Goal: Information Seeking & Learning: Learn about a topic

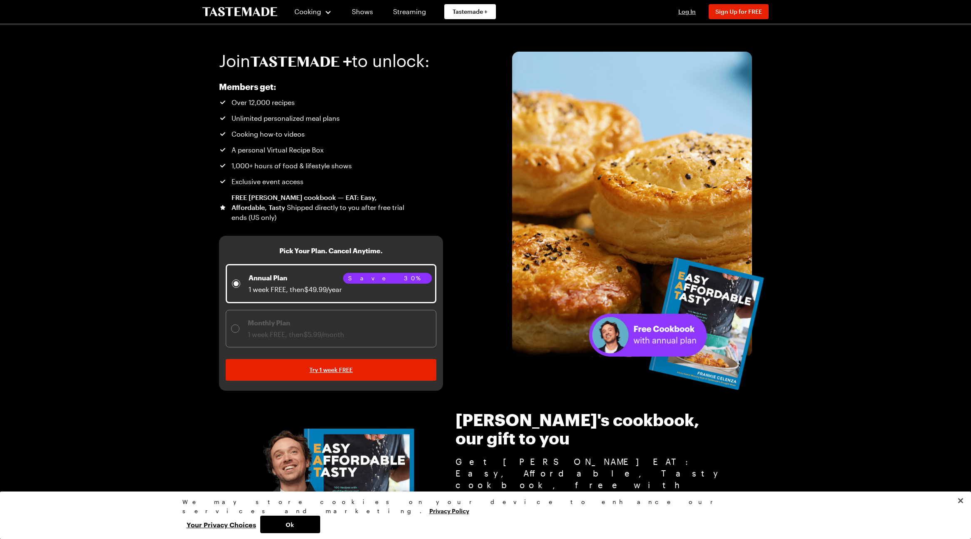
click at [683, 13] on span "Log In" at bounding box center [686, 11] width 17 height 7
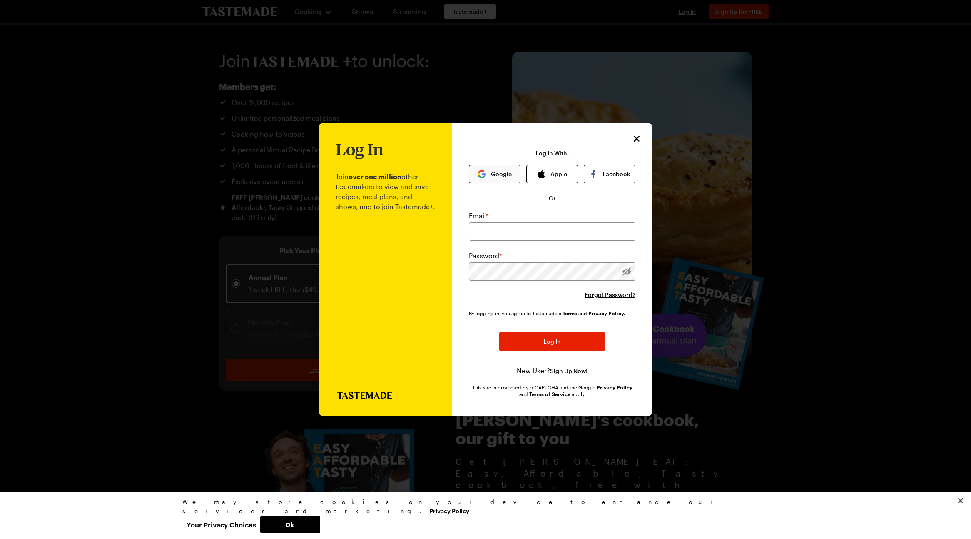
click at [504, 174] on button "Google" at bounding box center [495, 174] width 52 height 18
click at [503, 174] on button "Google" at bounding box center [495, 174] width 52 height 18
click at [320, 524] on button "Ok" at bounding box center [290, 523] width 60 height 17
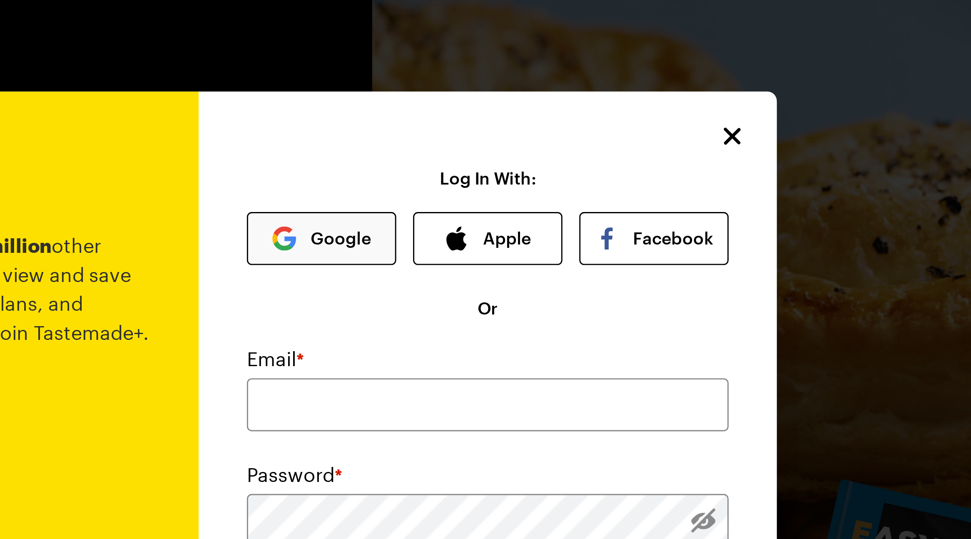
click at [554, 152] on div "Log In With: Google Apple Facebook" at bounding box center [552, 166] width 167 height 33
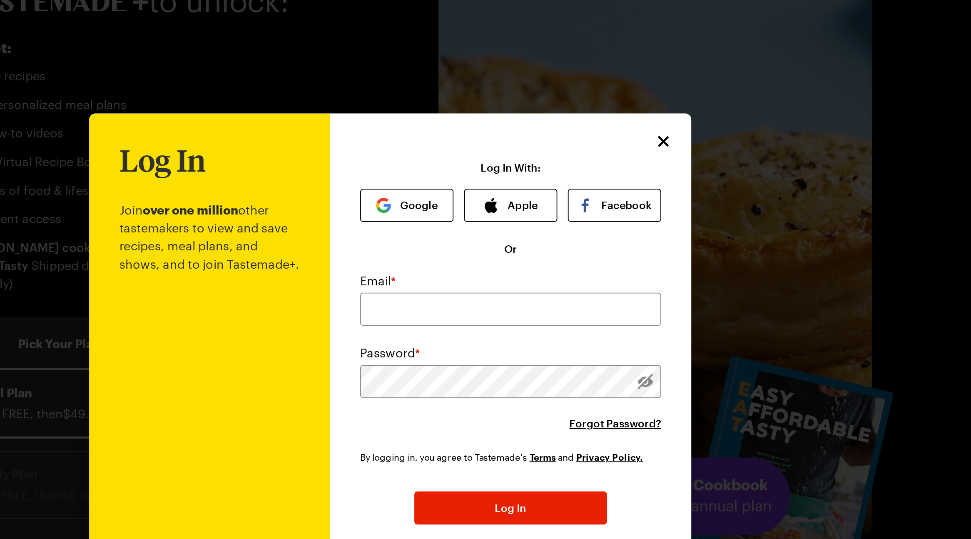
click at [551, 150] on p "Log In With:" at bounding box center [551, 153] width 33 height 7
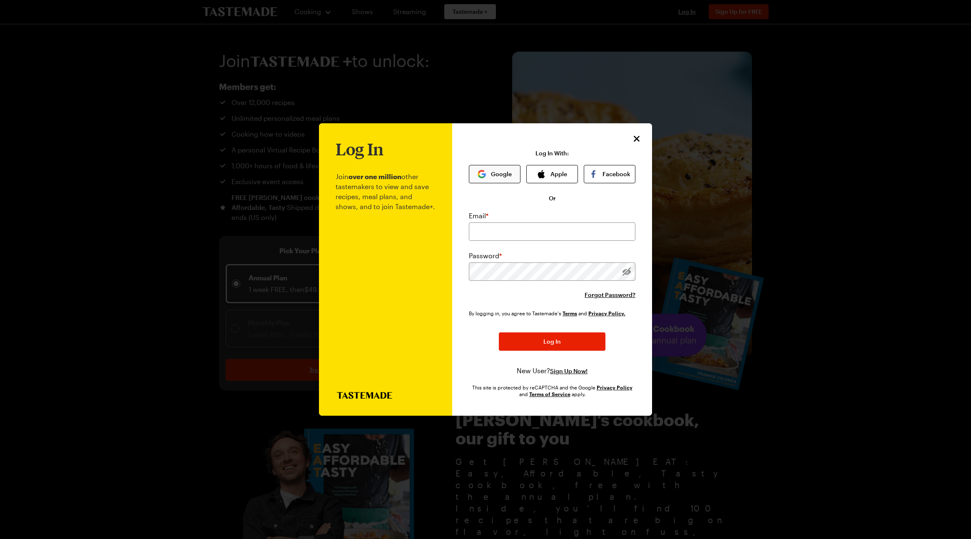
click at [492, 175] on button "Google" at bounding box center [495, 174] width 52 height 18
click at [497, 175] on button "Google" at bounding box center [495, 174] width 52 height 18
click at [547, 174] on button "Apple" at bounding box center [552, 174] width 52 height 18
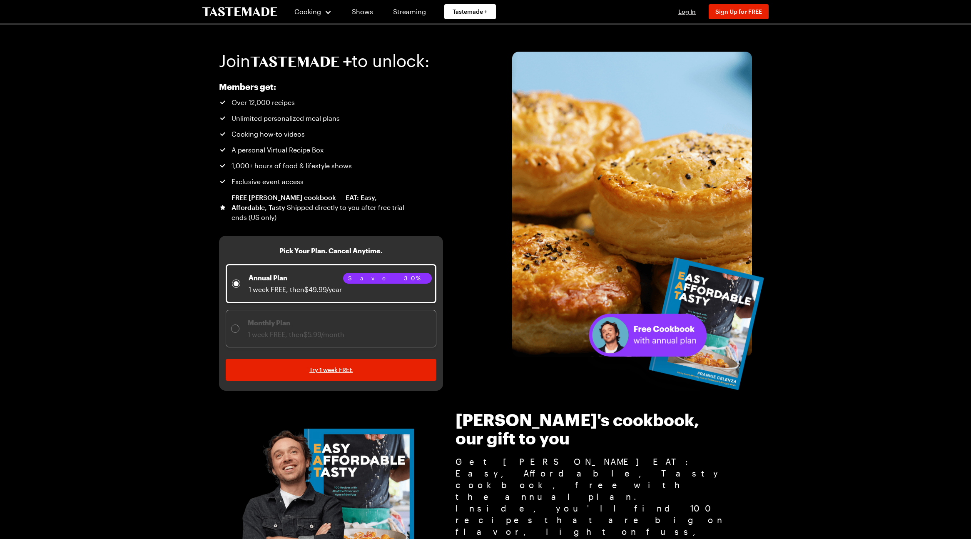
click at [688, 13] on span "Log In" at bounding box center [686, 11] width 17 height 7
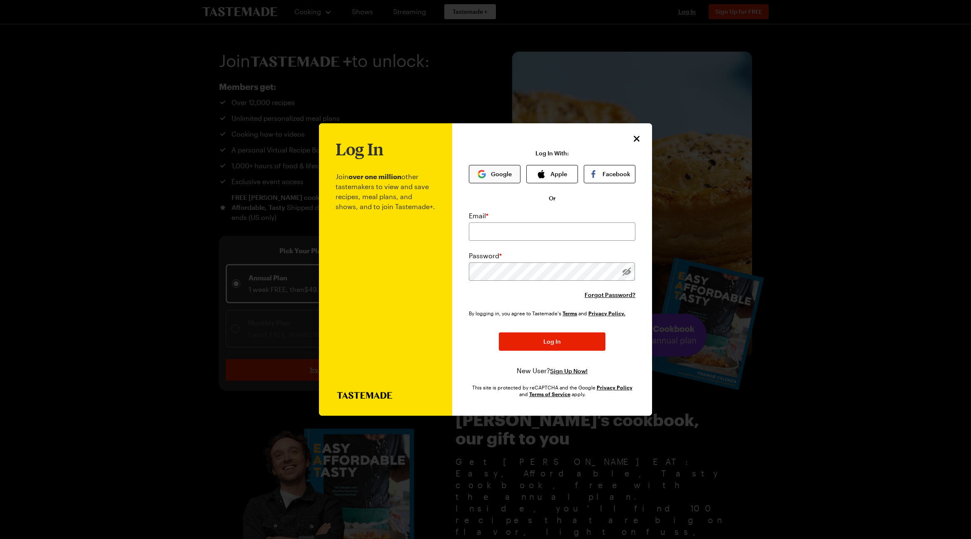
click at [484, 173] on img "button" at bounding box center [481, 174] width 8 height 8
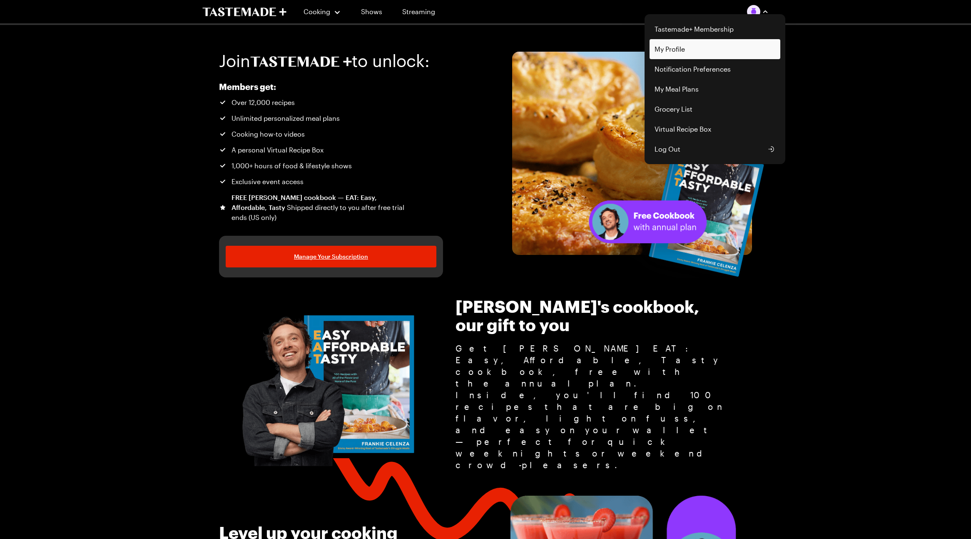
click at [682, 43] on link "My Profile" at bounding box center [714, 49] width 131 height 20
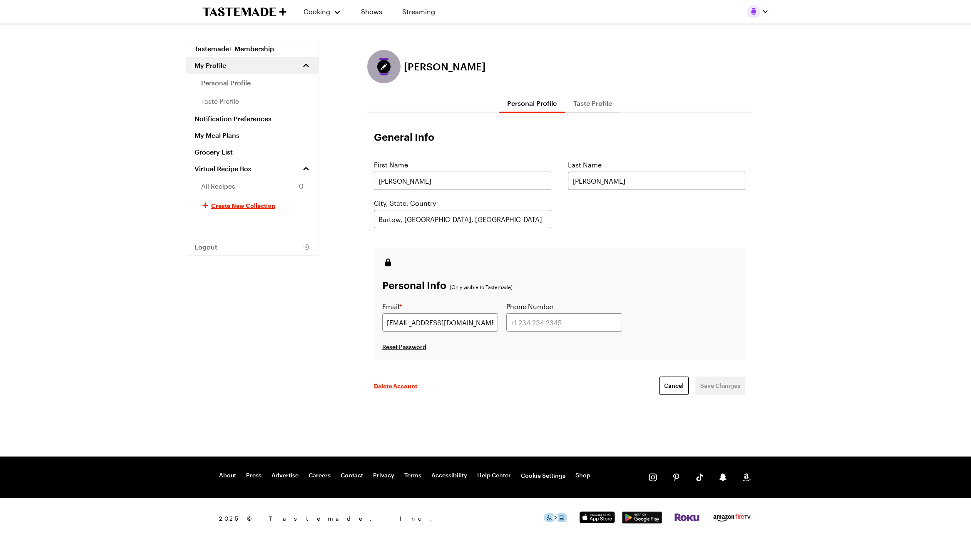
click at [392, 73] on div "Edit profile picture" at bounding box center [383, 66] width 33 height 33
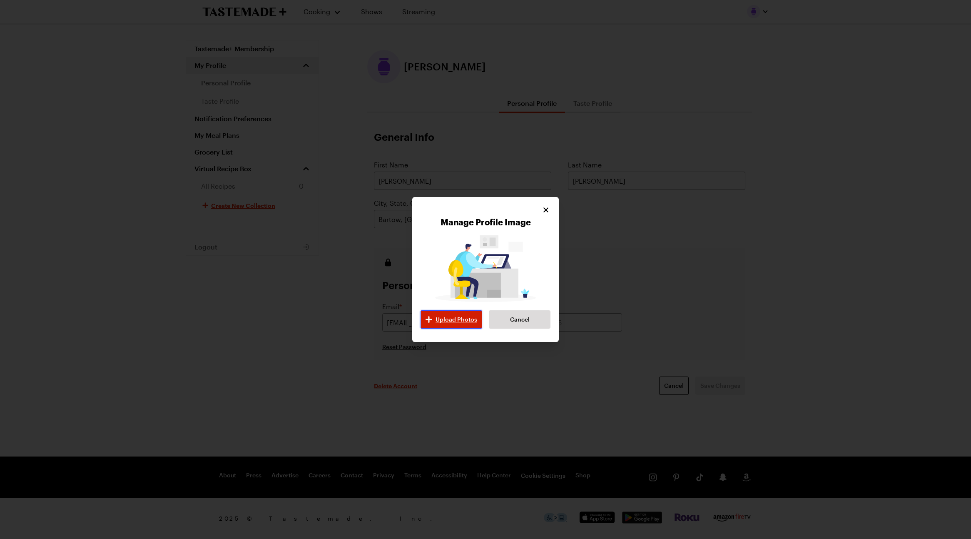
click at [452, 318] on span "Upload Photos" at bounding box center [456, 319] width 42 height 8
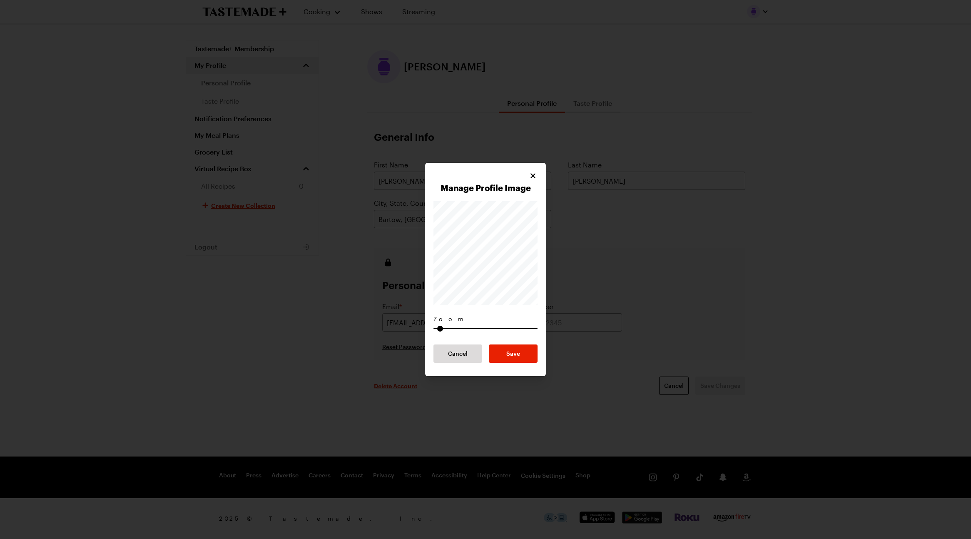
type input "1"
drag, startPoint x: 436, startPoint y: 328, endPoint x: 421, endPoint y: 325, distance: 15.7
click at [416, 326] on div "Manage Profile Image Zoom Cancel Save" at bounding box center [485, 269] width 971 height 539
click at [521, 355] on button "Save" at bounding box center [513, 353] width 49 height 18
click at [467, 351] on button "Cancel" at bounding box center [457, 353] width 49 height 18
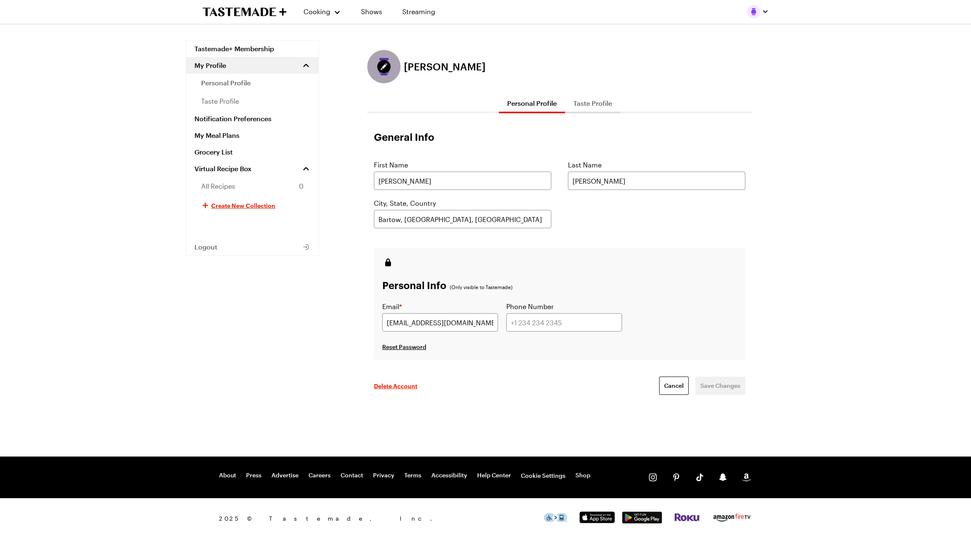
click at [375, 67] on div "Edit profile picture" at bounding box center [383, 66] width 33 height 33
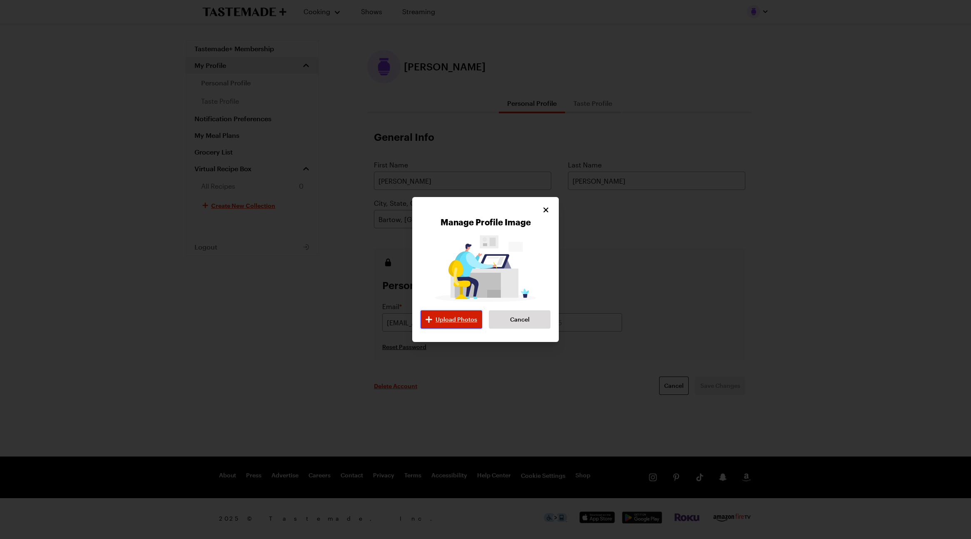
click at [444, 318] on span "Upload Photos" at bounding box center [456, 319] width 42 height 8
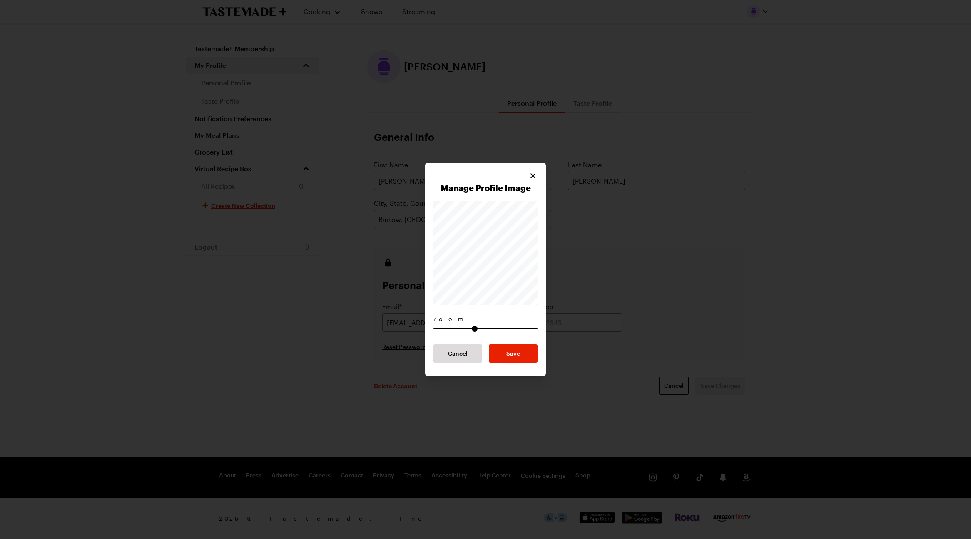
type input "1.39"
drag, startPoint x: 435, startPoint y: 326, endPoint x: 481, endPoint y: 334, distance: 46.1
click at [475, 326] on input "range" at bounding box center [485, 328] width 104 height 10
click at [527, 360] on button "Save" at bounding box center [513, 353] width 49 height 18
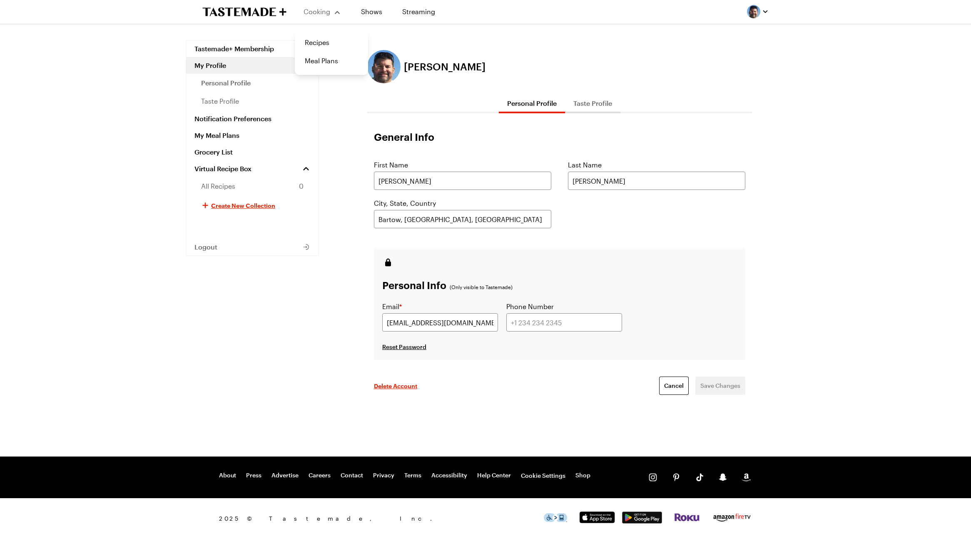
click at [318, 12] on span "Cooking" at bounding box center [316, 11] width 27 height 8
click at [315, 34] on link "Recipes" at bounding box center [331, 42] width 63 height 18
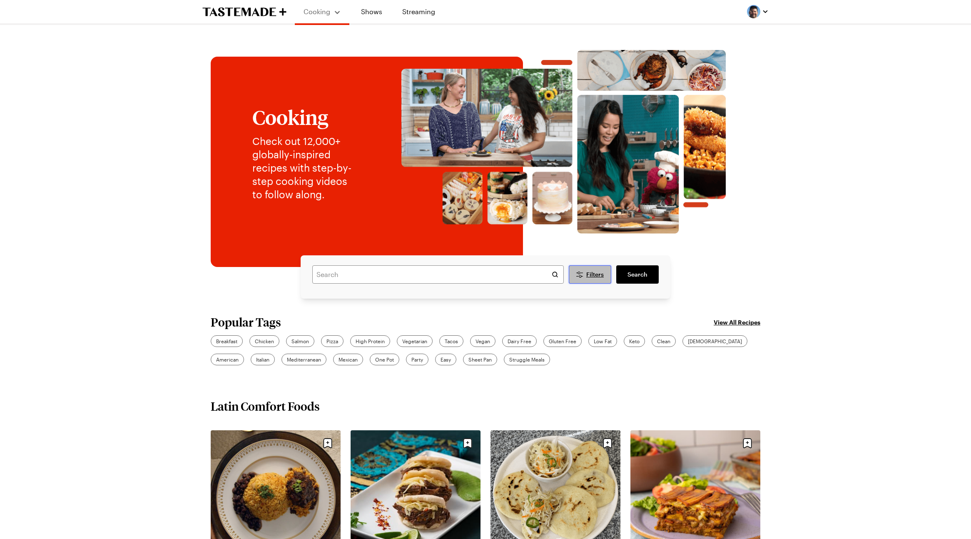
click at [587, 276] on span "Filters" at bounding box center [594, 274] width 17 height 8
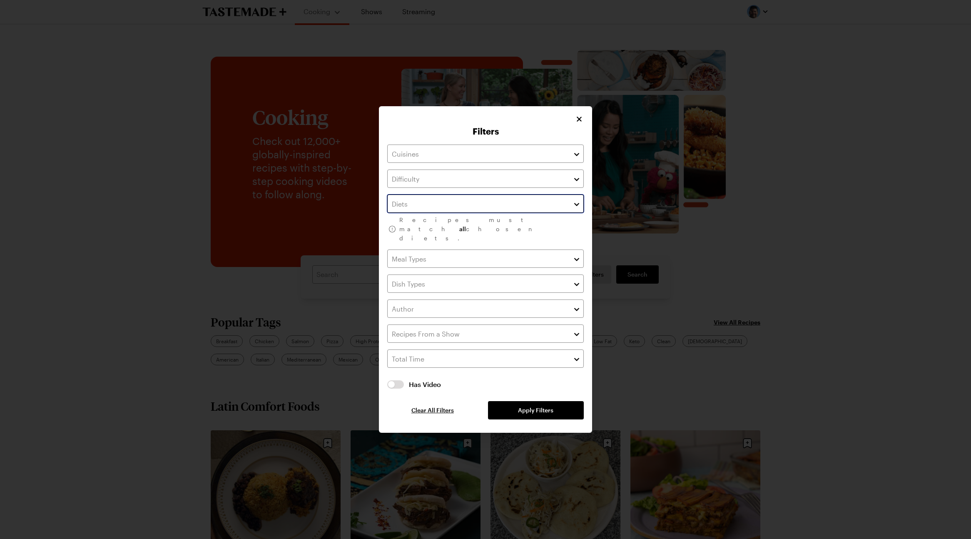
click at [569, 211] on input "text" at bounding box center [485, 203] width 196 height 18
click at [423, 212] on div "Clean Dairy Free Gluten Free Healthy High Protein Keto Low Calorie Low Carb Low…" at bounding box center [486, 162] width 196 height 100
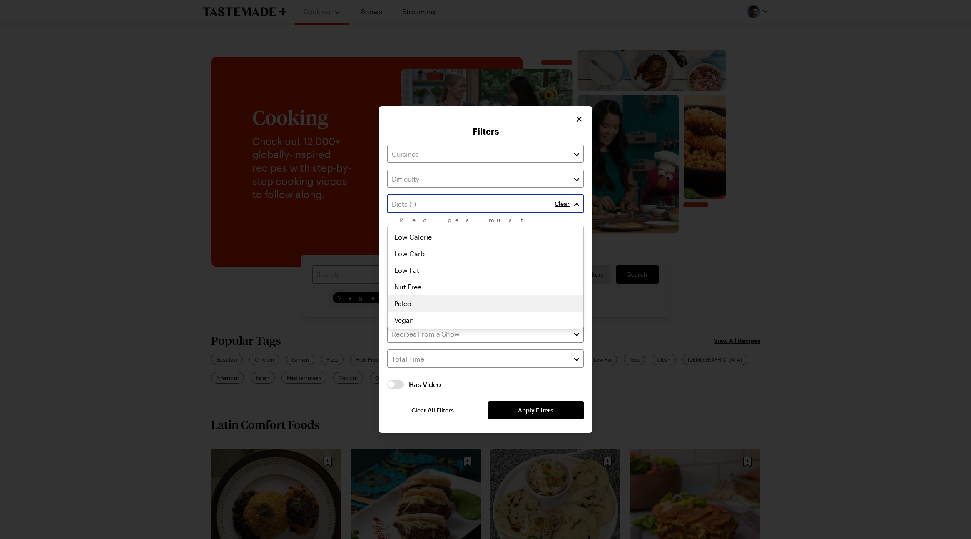
scroll to position [0, 0]
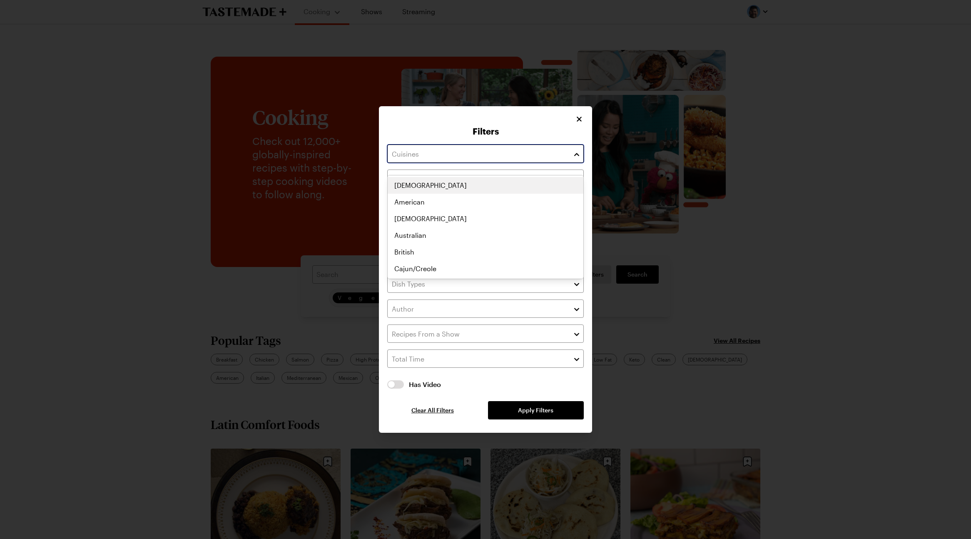
click at [454, 157] on div "Clear Recipes must match all chosen diets. Has Video Has Video Clear All Filter…" at bounding box center [485, 281] width 196 height 275
type input "m"
click at [422, 230] on div "Mediterranean African American Asian Australian British Cajun/Creole Canadian C…" at bounding box center [486, 227] width 196 height 100
click at [418, 186] on div "African African American Asian Australian British Cajun/Creole Canadian Caribbe…" at bounding box center [486, 227] width 196 height 100
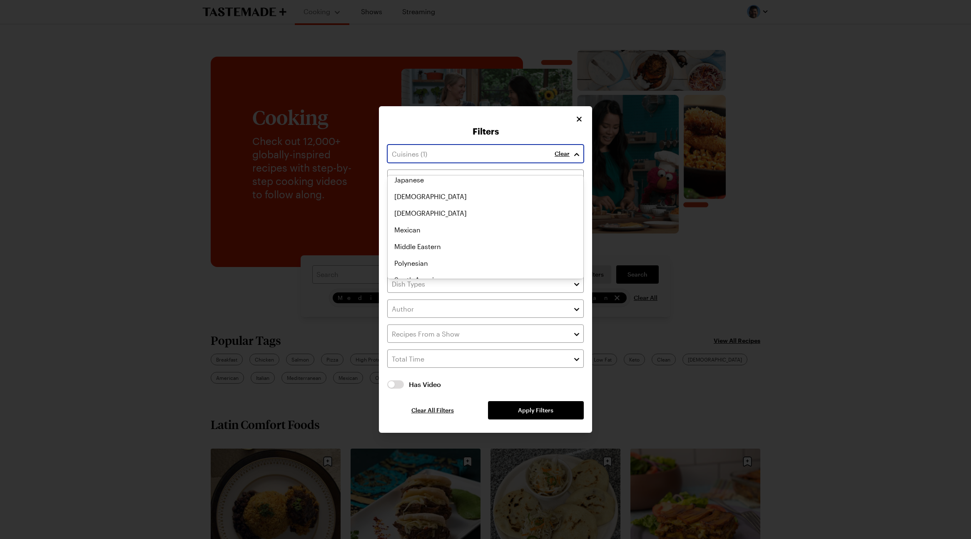
scroll to position [363, 0]
click at [503, 375] on div "Clear Clear Recipes must match all chosen diets. Has Video Has Video Clear All …" at bounding box center [485, 281] width 196 height 275
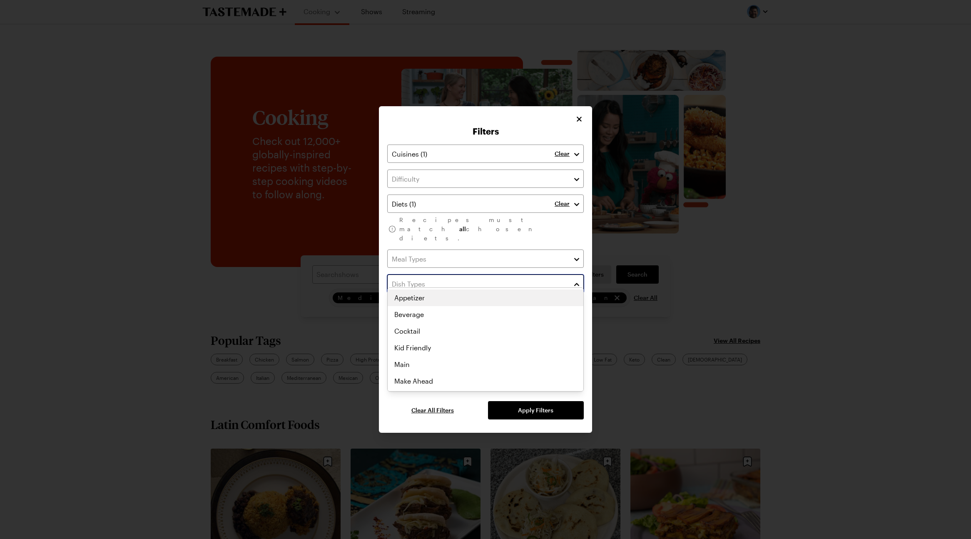
click at [537, 279] on input "text" at bounding box center [485, 283] width 196 height 18
click at [423, 338] on div "Main Appetizer Beverage Cocktail Kid Friendly Main Make Ahead One Pot Party She…" at bounding box center [486, 313] width 196 height 100
click at [527, 399] on div "Clear Clear Recipes must match all chosen diets. Clear Has Video Has Video Clea…" at bounding box center [485, 281] width 196 height 275
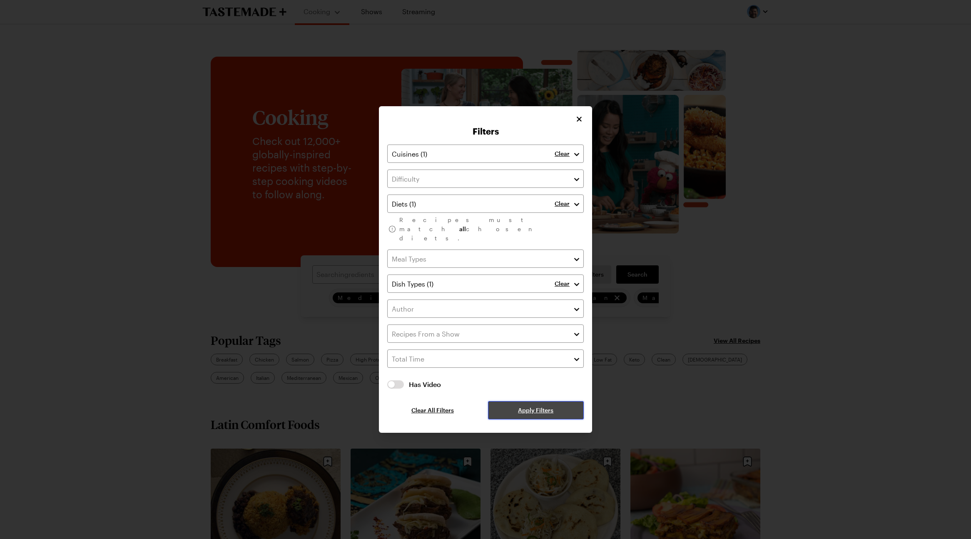
click at [537, 406] on span "Apply Filters" at bounding box center [535, 410] width 35 height 8
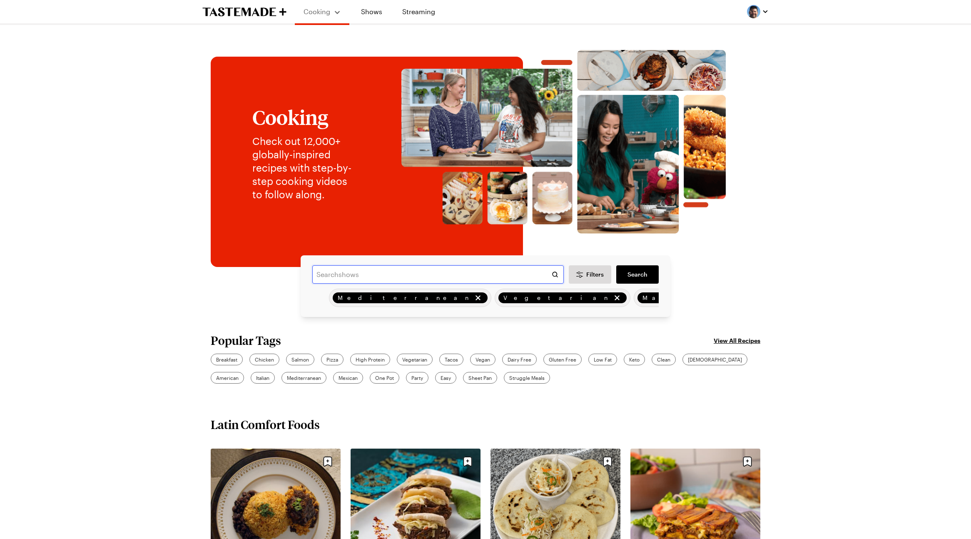
click at [428, 271] on input "text" at bounding box center [437, 274] width 251 height 18
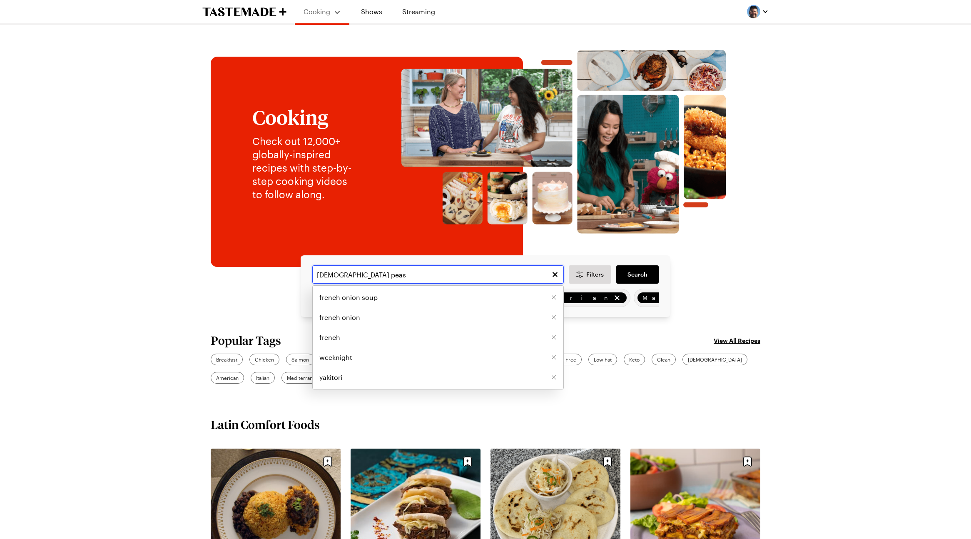
type input "chick peas"
